Goal: Understand process/instructions: Learn about a topic

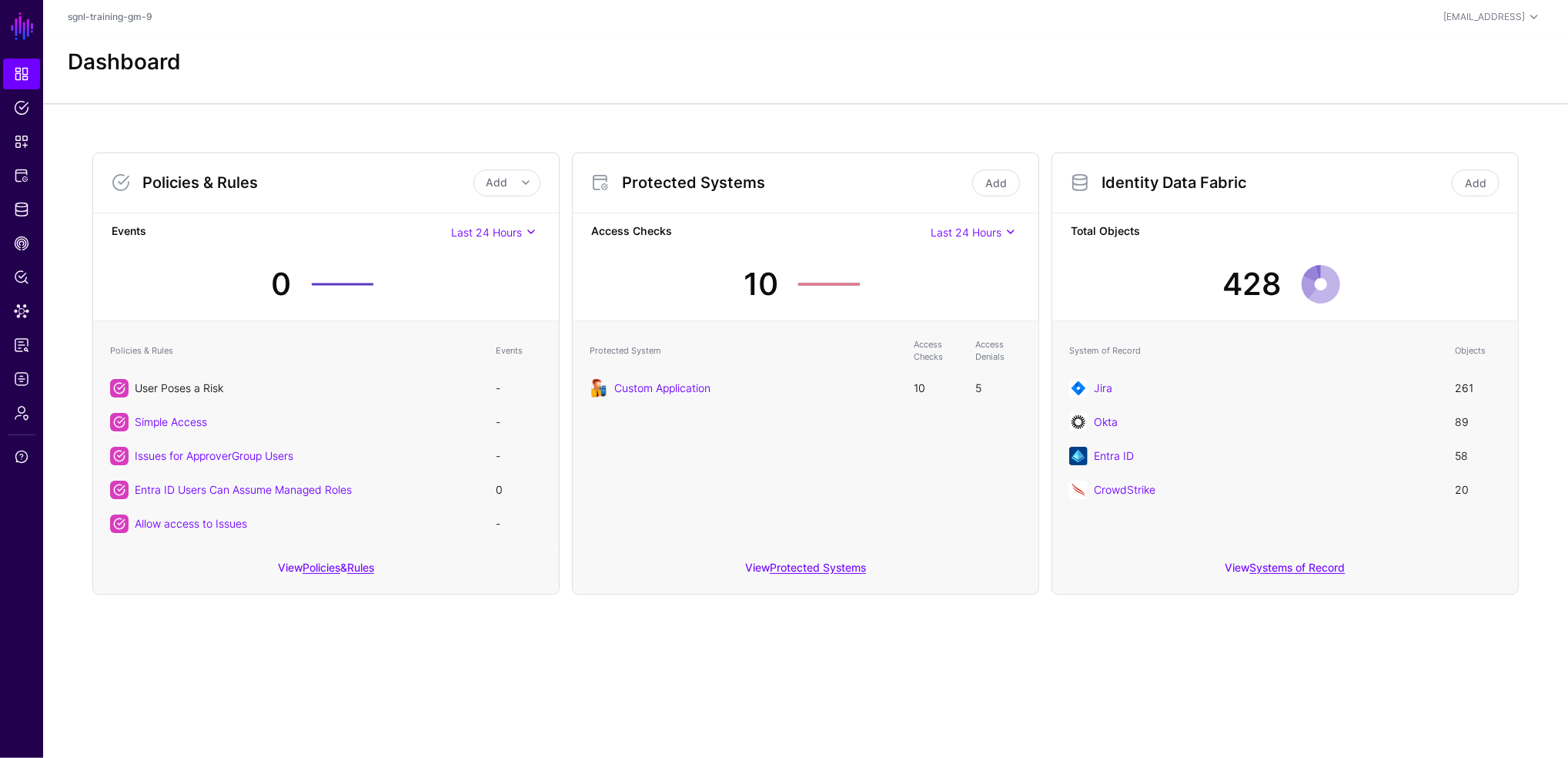
click at [195, 382] on link "User Poses a Risk" at bounding box center [179, 388] width 89 height 13
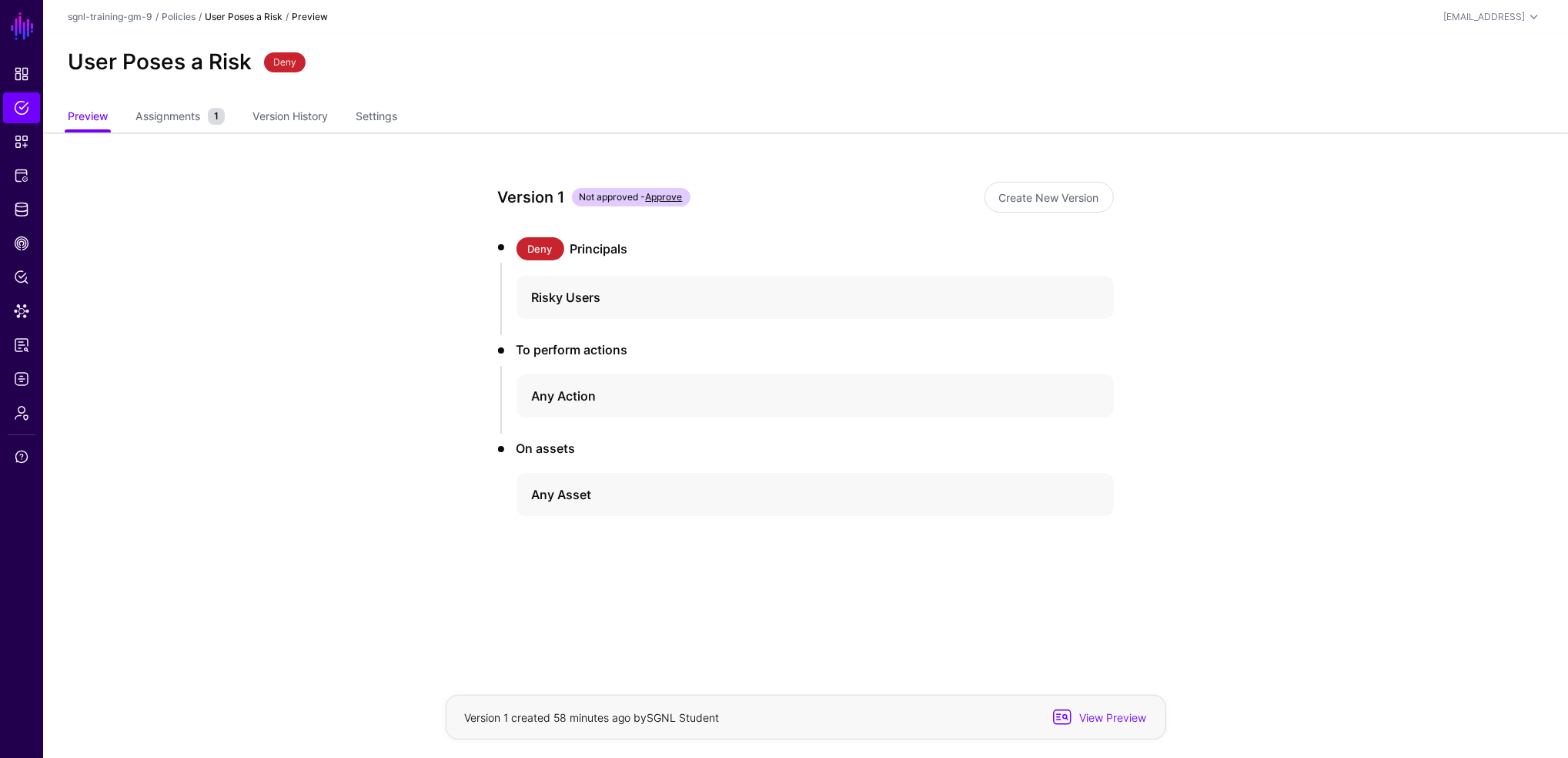
click at [674, 197] on link "Approve" at bounding box center [664, 197] width 37 height 11
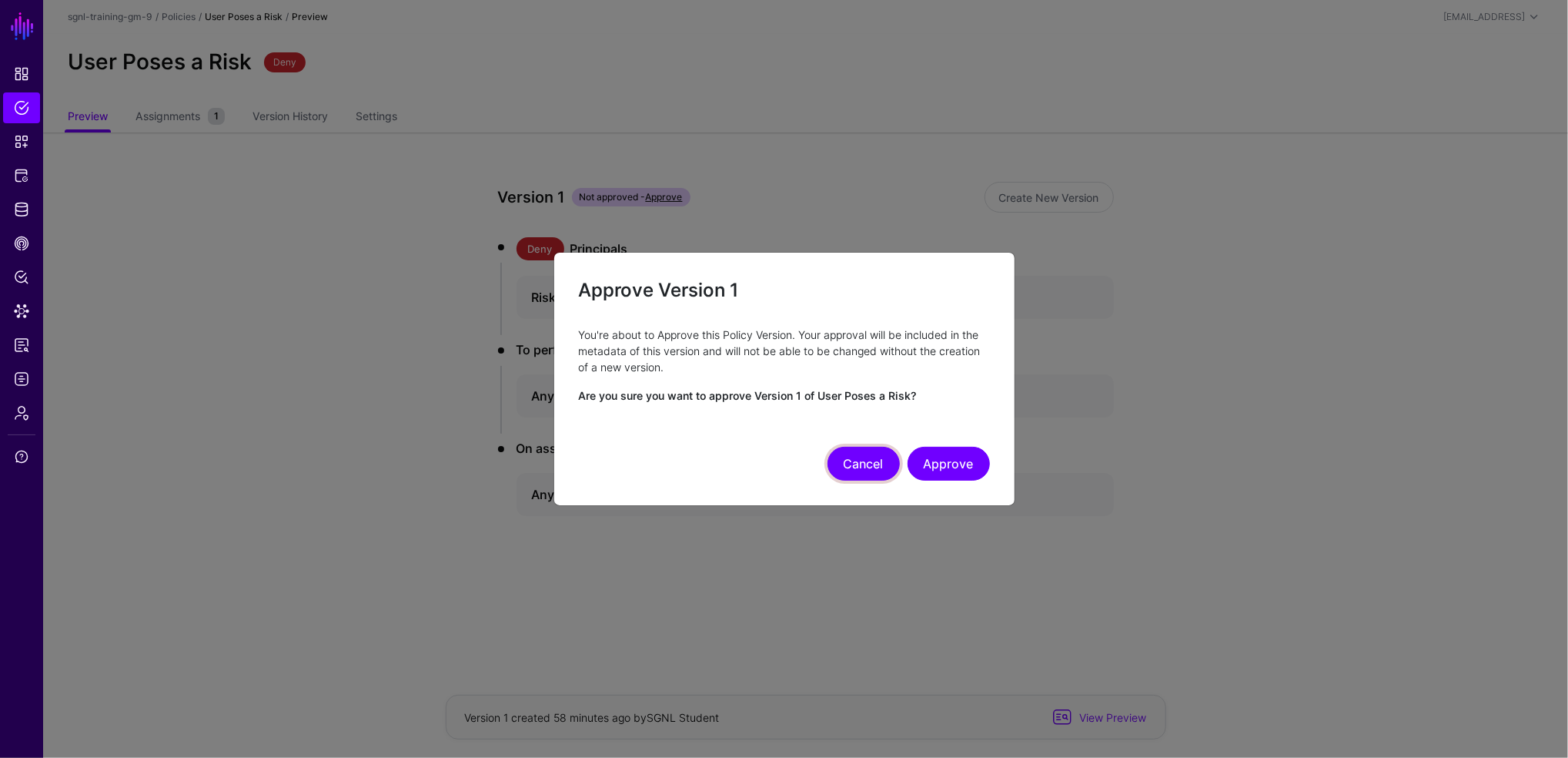
click at [847, 471] on button "Cancel" at bounding box center [864, 463] width 73 height 33
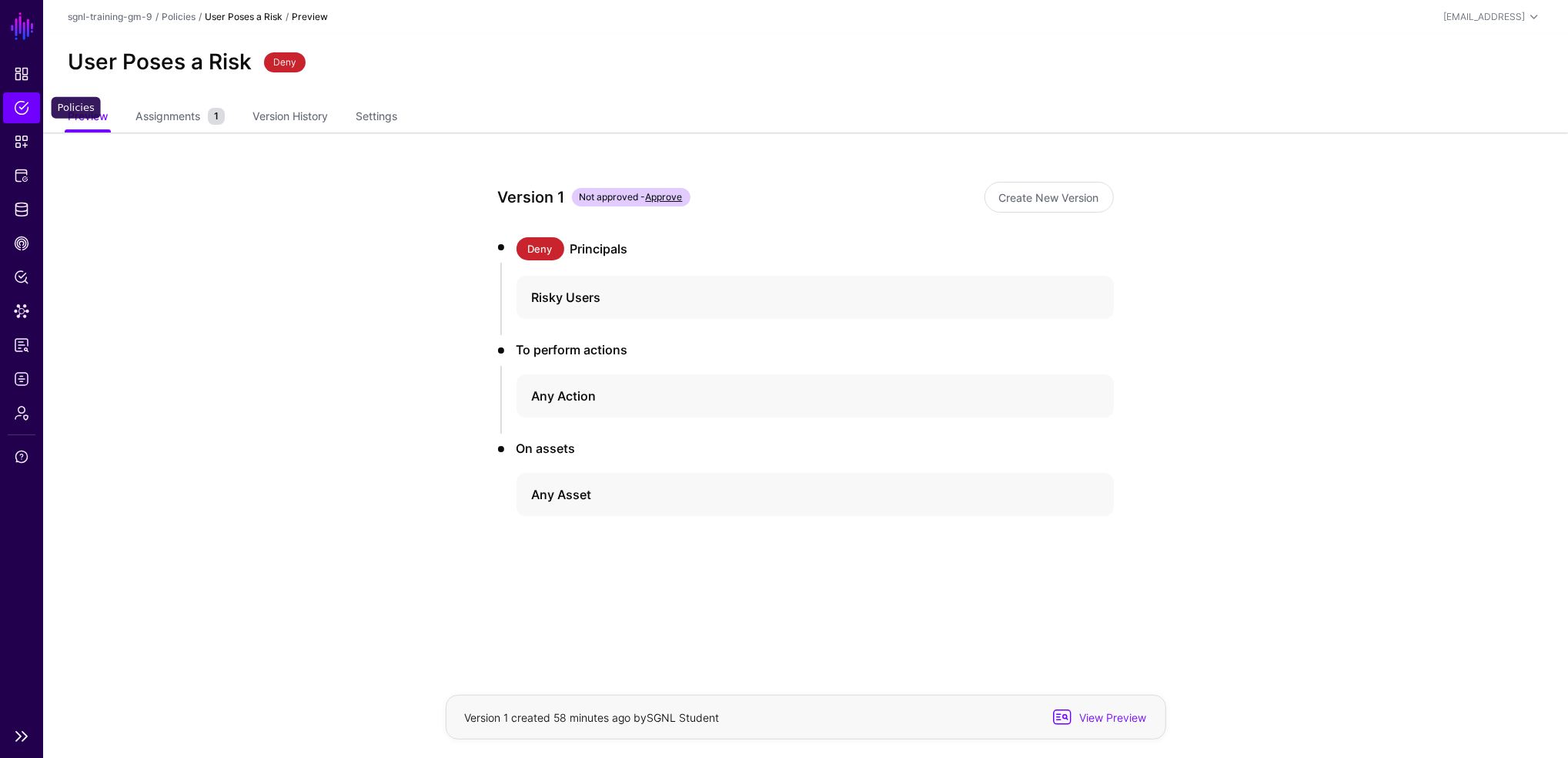
click at [18, 114] on span "Policies" at bounding box center [22, 108] width 15 height 15
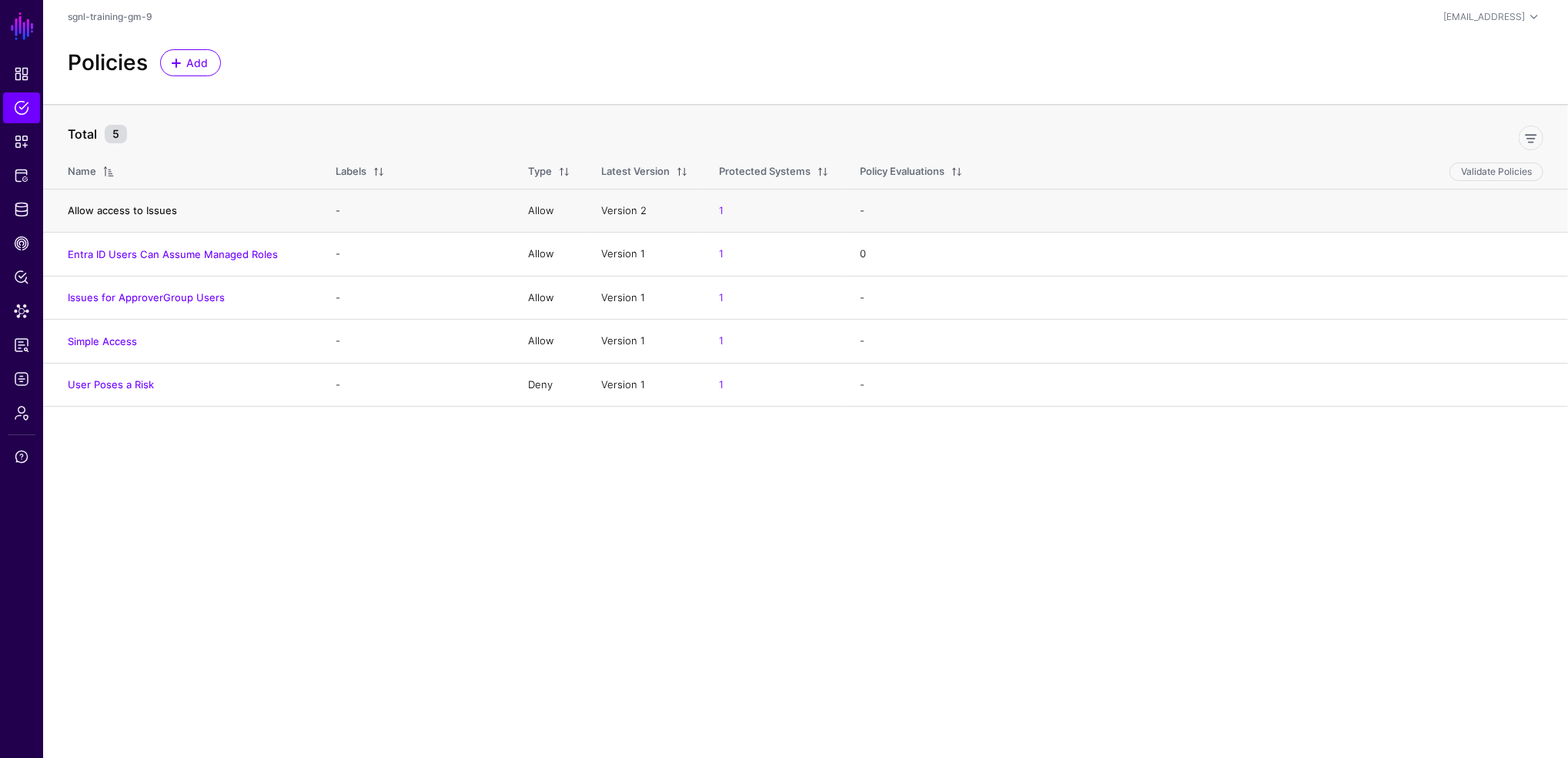
click at [124, 209] on link "Allow access to Issues" at bounding box center [122, 210] width 109 height 12
